Goal: Find specific page/section: Find specific page/section

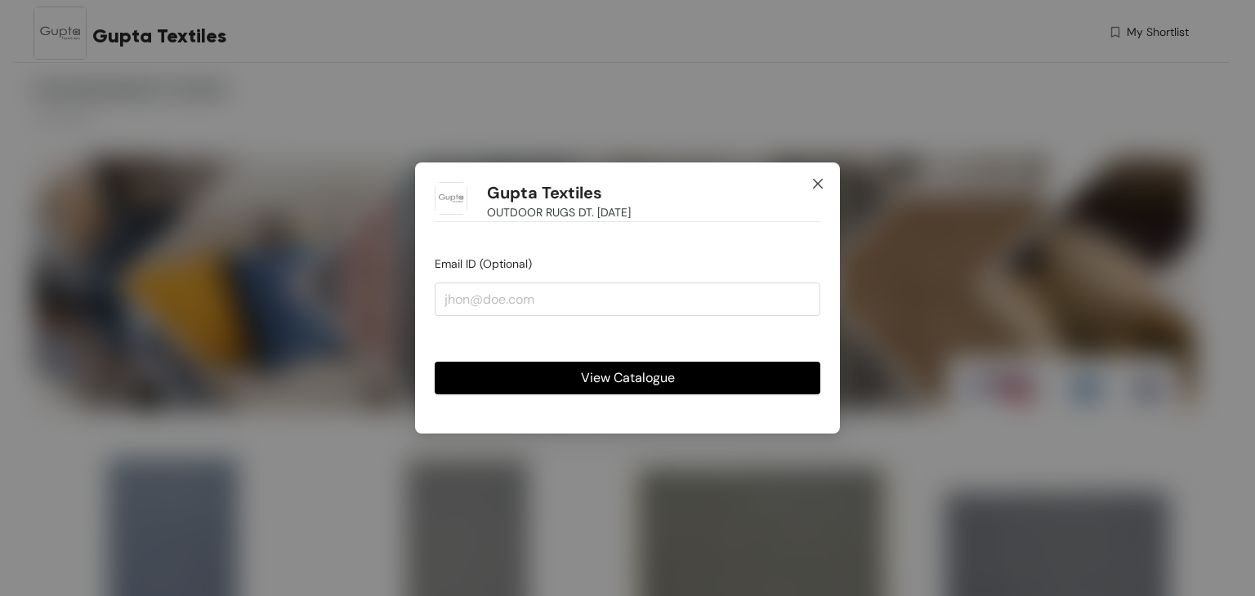
click at [818, 184] on icon "close" at bounding box center [818, 184] width 10 height 10
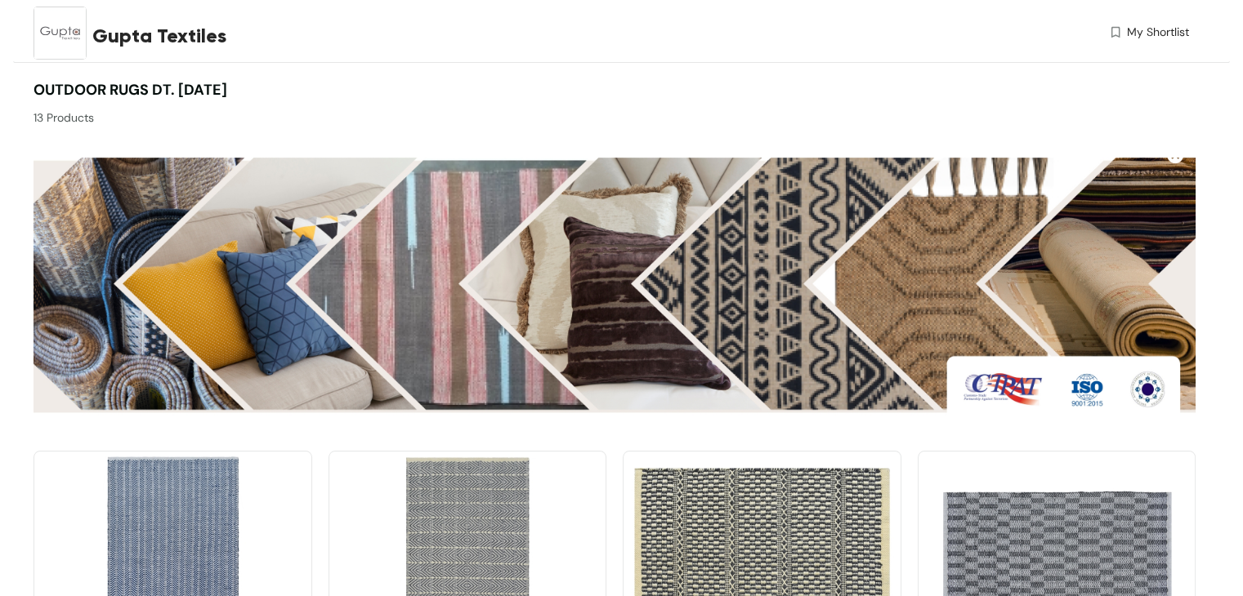
drag, startPoint x: 33, startPoint y: 86, endPoint x: 271, endPoint y: 90, distance: 238.6
click at [271, 90] on div "OUTDOOR RUGS DT. 15-04-2025 13 Products" at bounding box center [610, 102] width 1170 height 47
copy span "OUTDOOR RUGS DT. 15-04-2025"
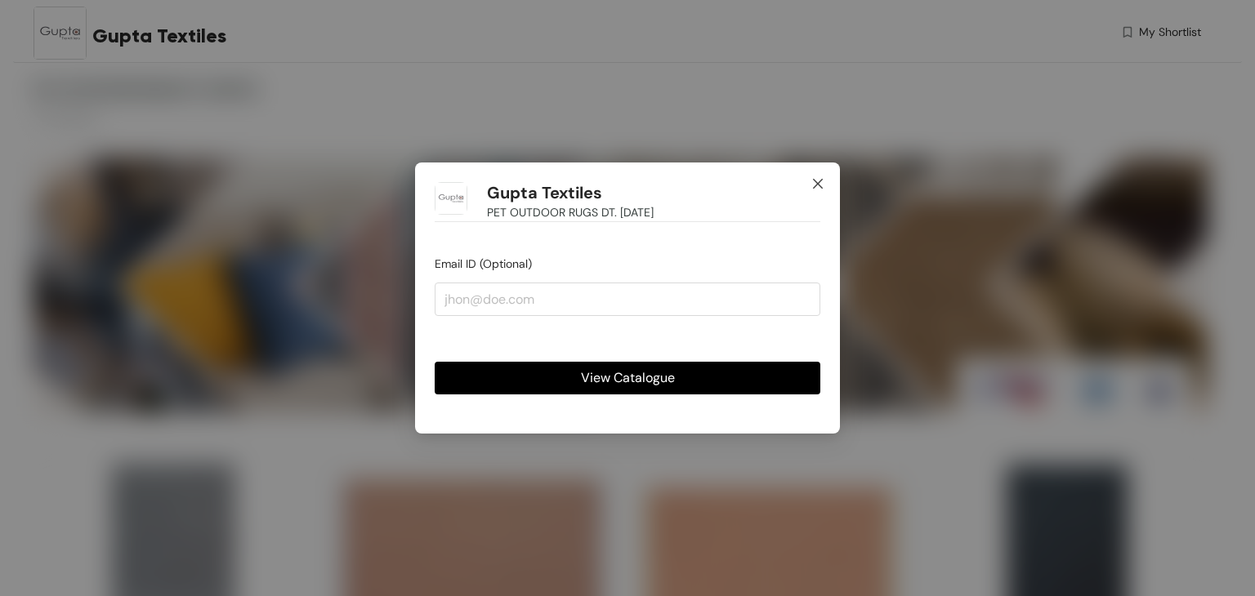
click at [816, 185] on icon "close" at bounding box center [818, 184] width 10 height 10
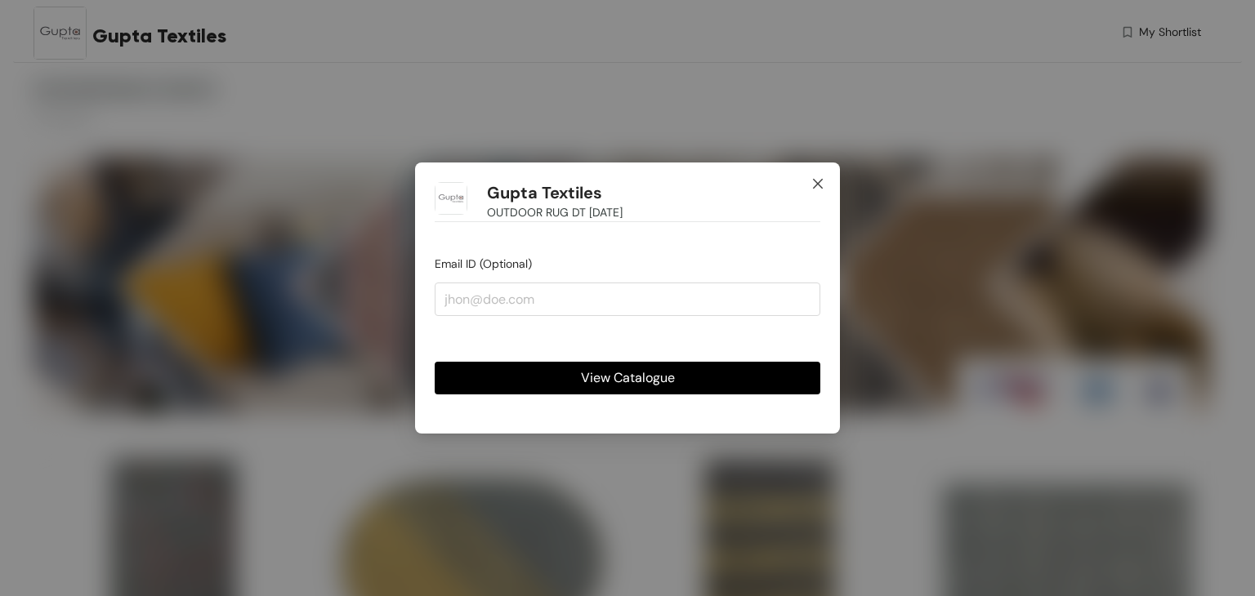
click at [814, 182] on icon "close" at bounding box center [817, 183] width 13 height 13
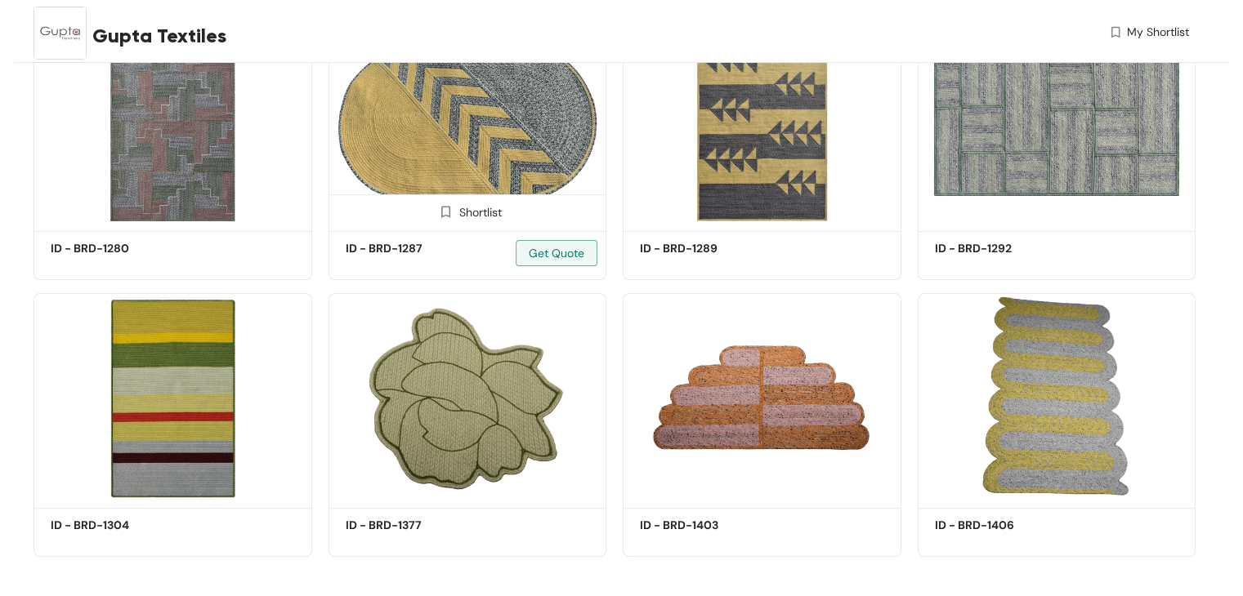
scroll to position [448, 0]
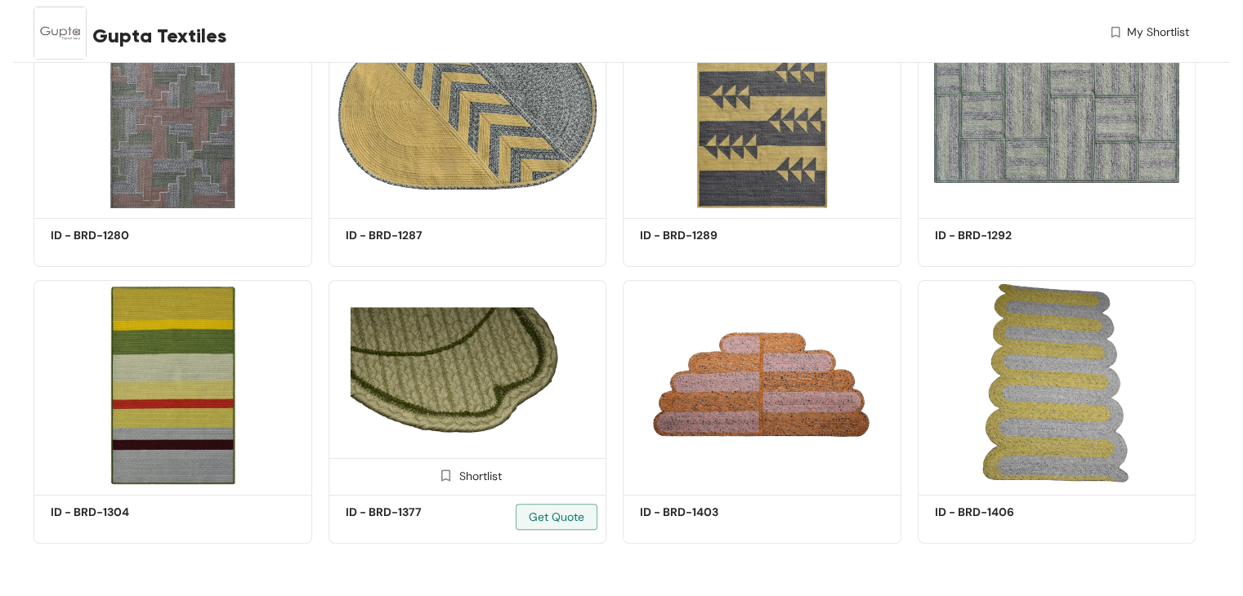
click at [478, 389] on img at bounding box center [467, 385] width 279 height 210
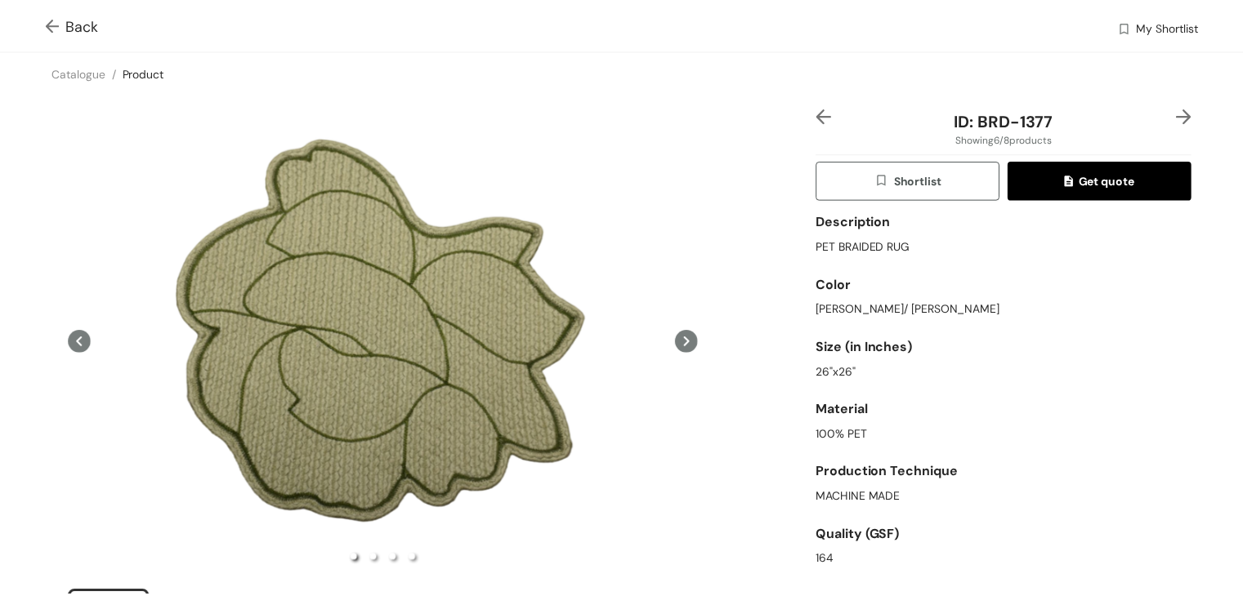
scroll to position [448, 0]
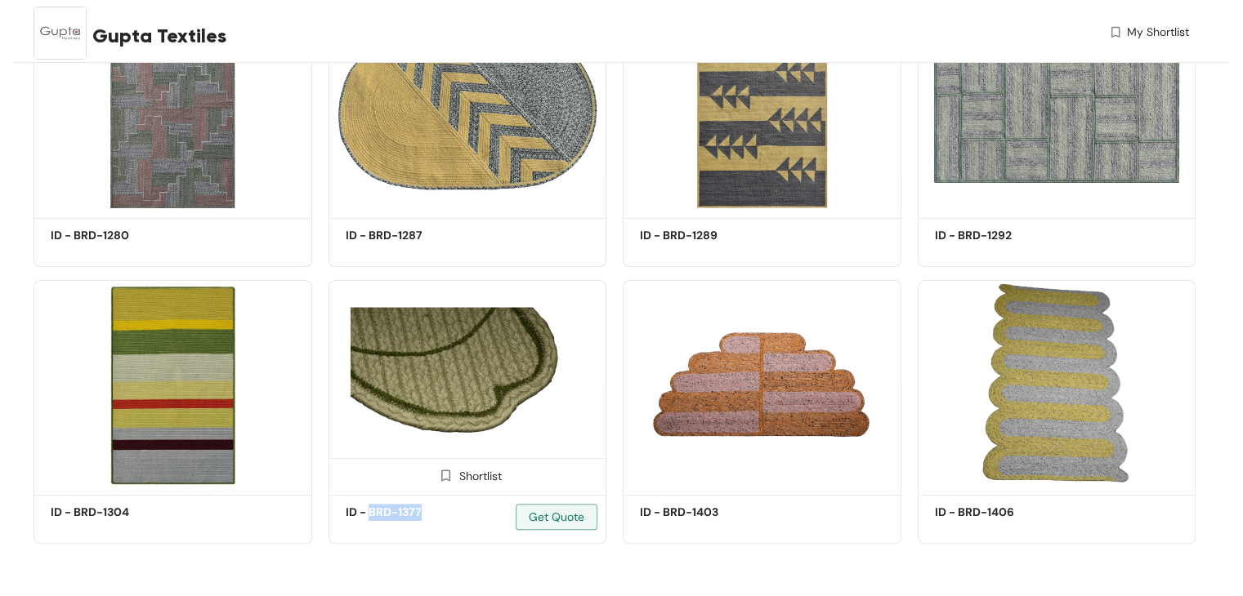
drag, startPoint x: 431, startPoint y: 510, endPoint x: 368, endPoint y: 516, distance: 63.2
click at [368, 516] on h5 "ID - BRD-1377" at bounding box center [415, 512] width 139 height 17
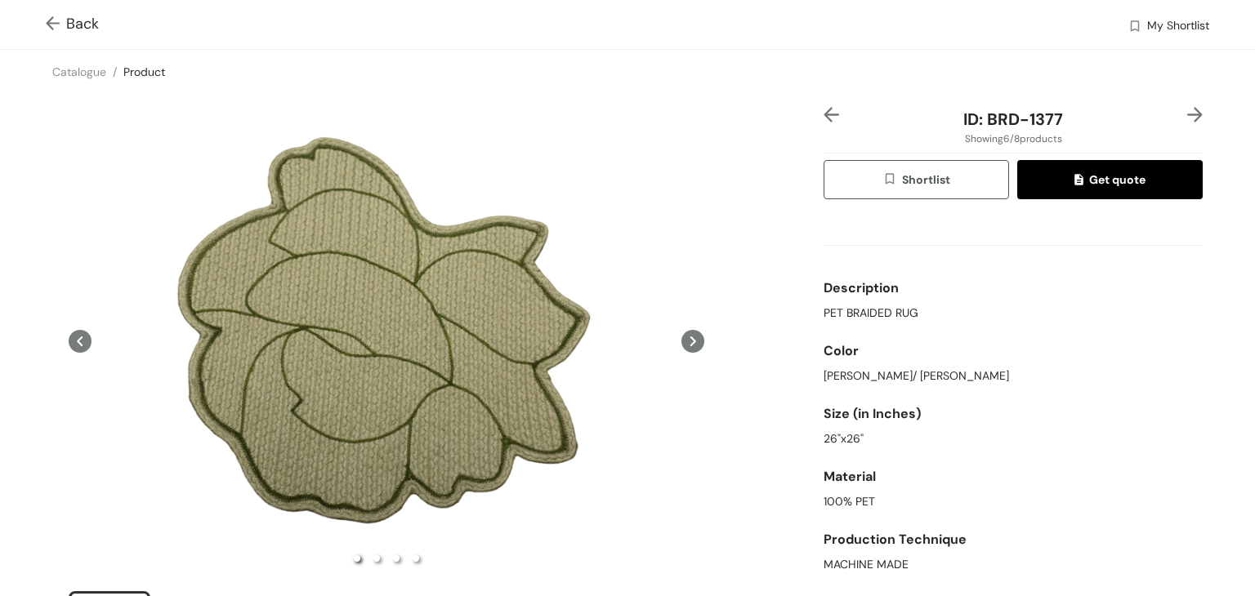
click at [59, 21] on img at bounding box center [56, 24] width 20 height 17
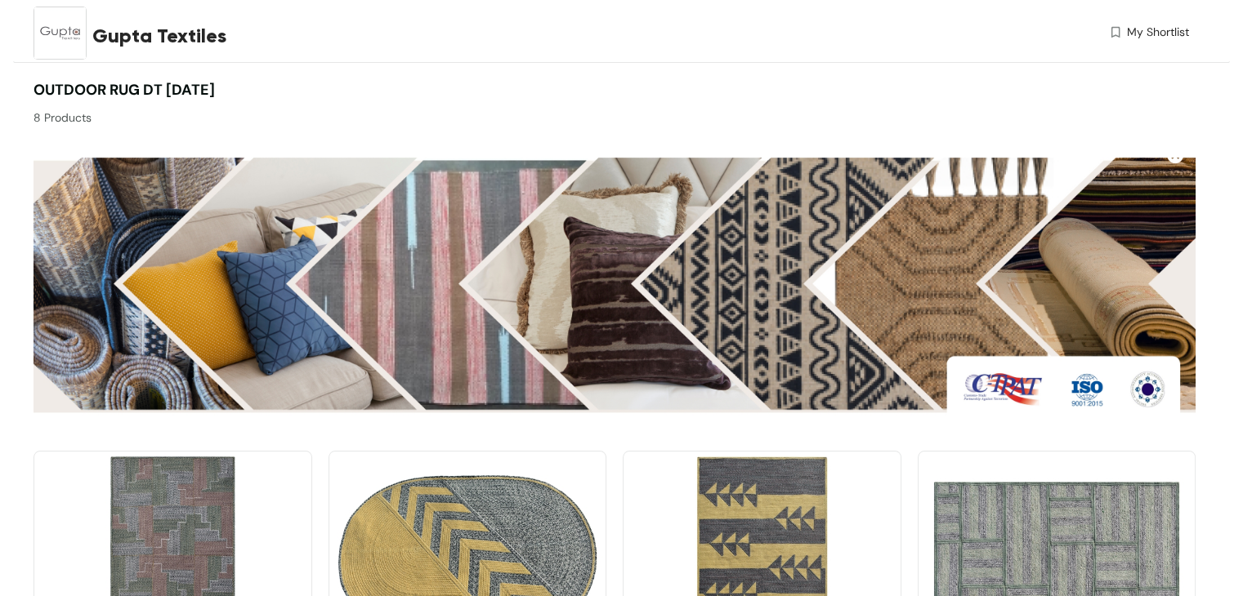
drag, startPoint x: 33, startPoint y: 86, endPoint x: 273, endPoint y: 90, distance: 240.2
click at [273, 90] on div "OUTDOOR RUG DT 15-04-2025 8 Products" at bounding box center [610, 102] width 1170 height 47
copy span "OUTDOOR RUG DT [DATE]"
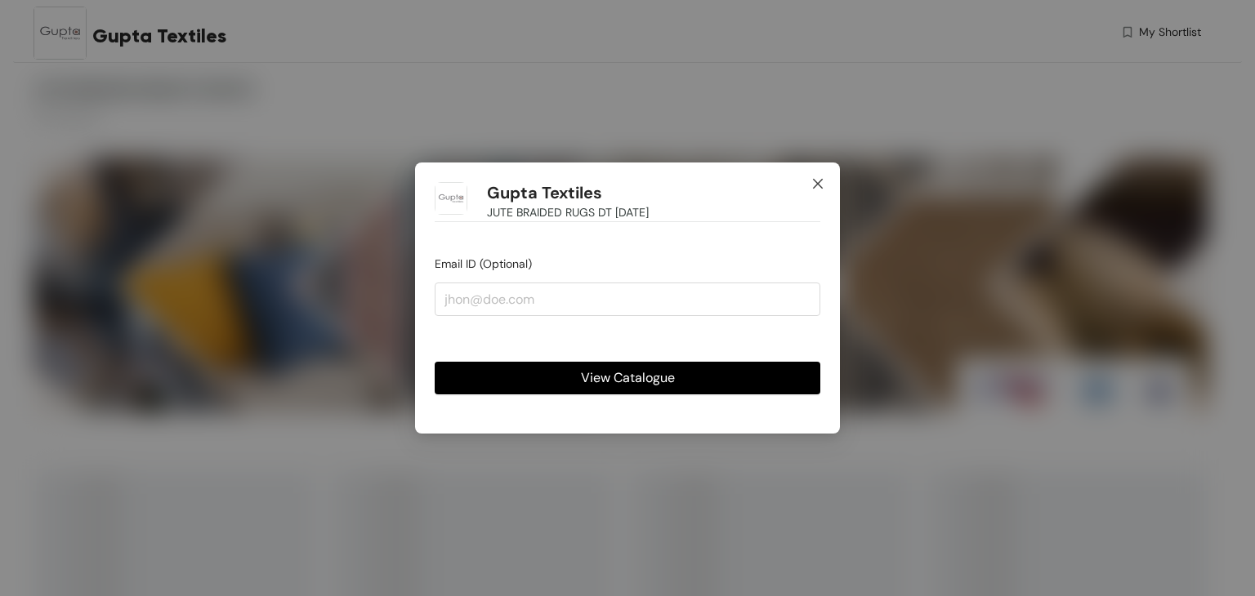
click at [832, 187] on span "Close" at bounding box center [818, 185] width 44 height 44
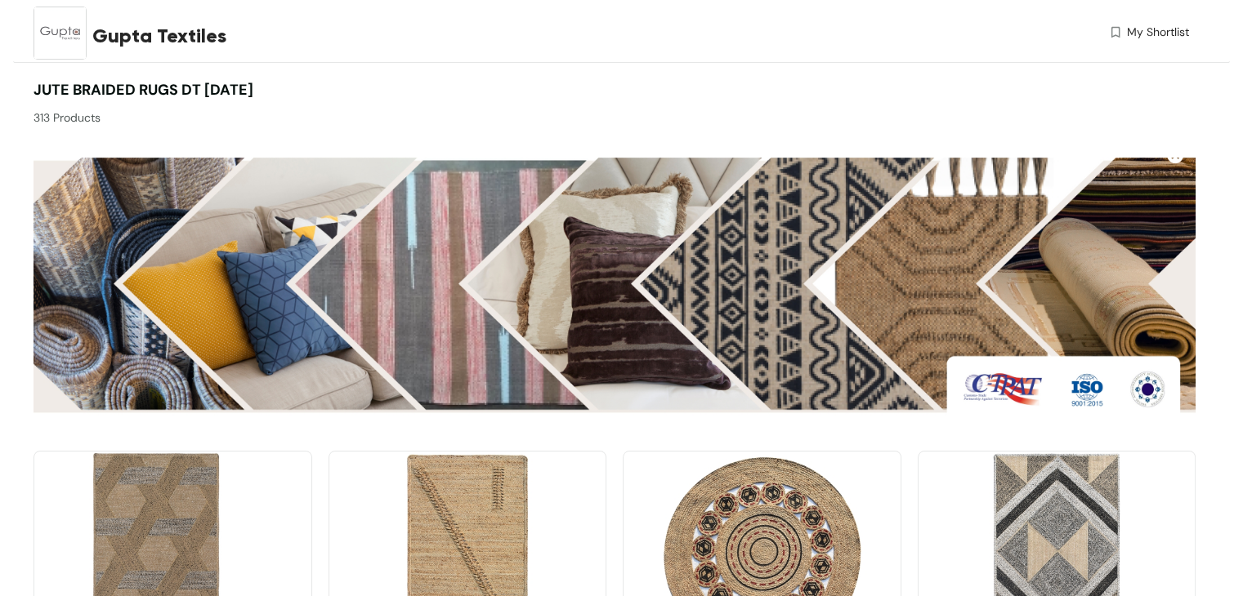
drag, startPoint x: 33, startPoint y: 88, endPoint x: 297, endPoint y: 88, distance: 263.9
click at [297, 88] on div "JUTE BRAIDED RUGS DT 15-04-2025 313 Products" at bounding box center [323, 102] width 581 height 47
copy span "JUTE BRAIDED RUGS DT 15-04-2025"
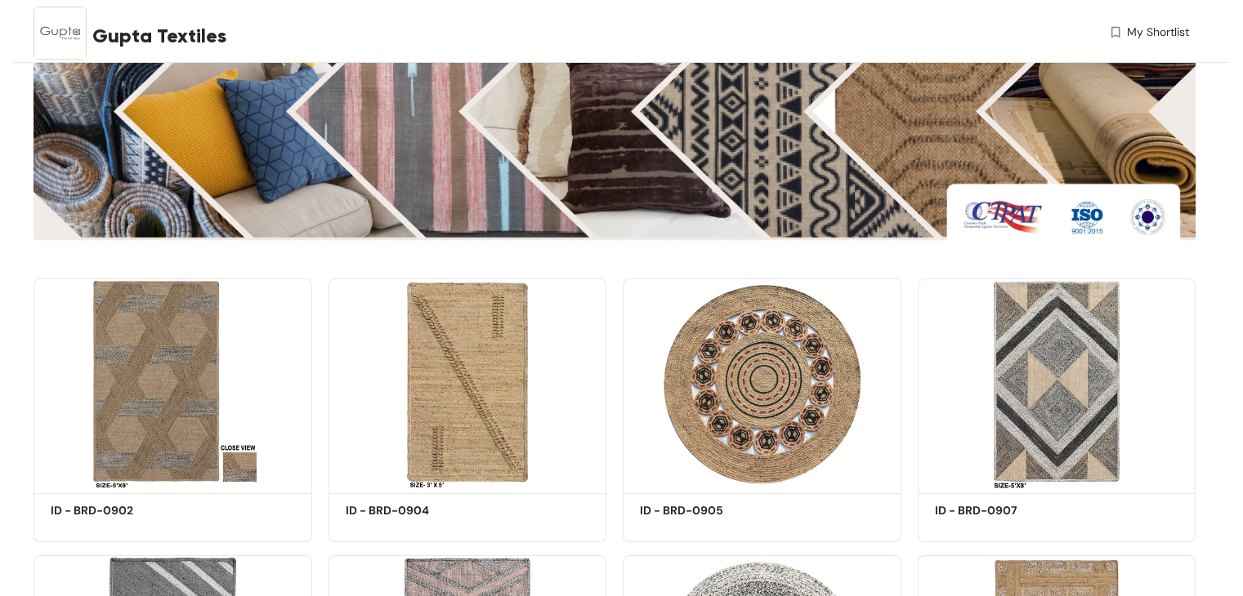
scroll to position [82, 0]
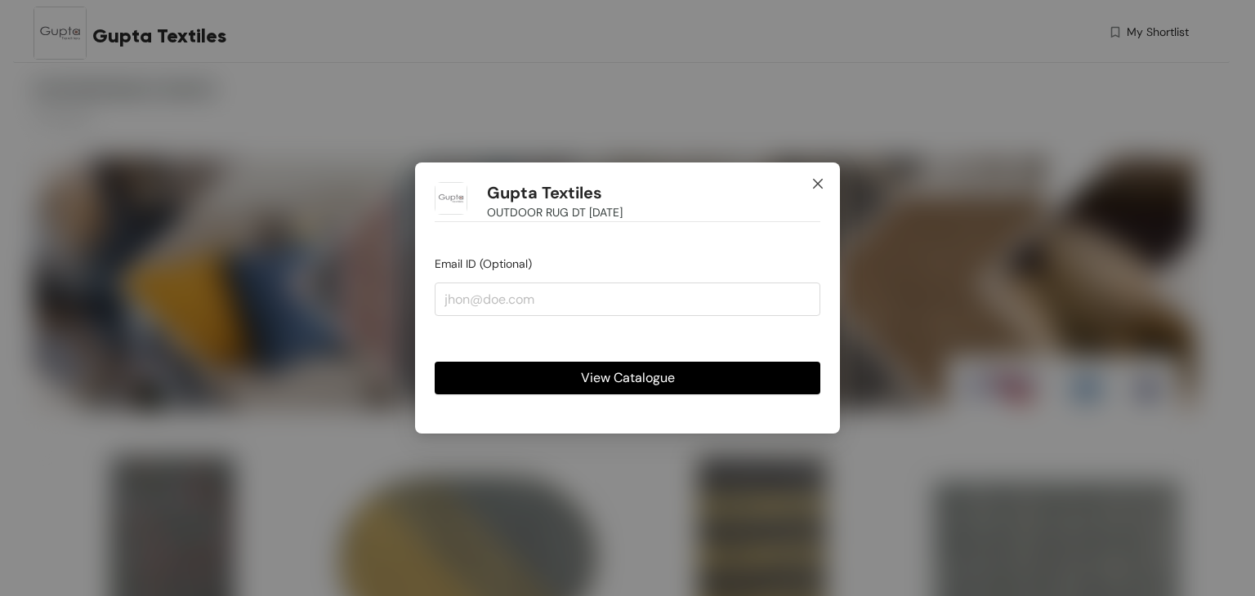
click at [815, 187] on icon "close" at bounding box center [817, 183] width 13 height 13
